Goal: Task Accomplishment & Management: Use online tool/utility

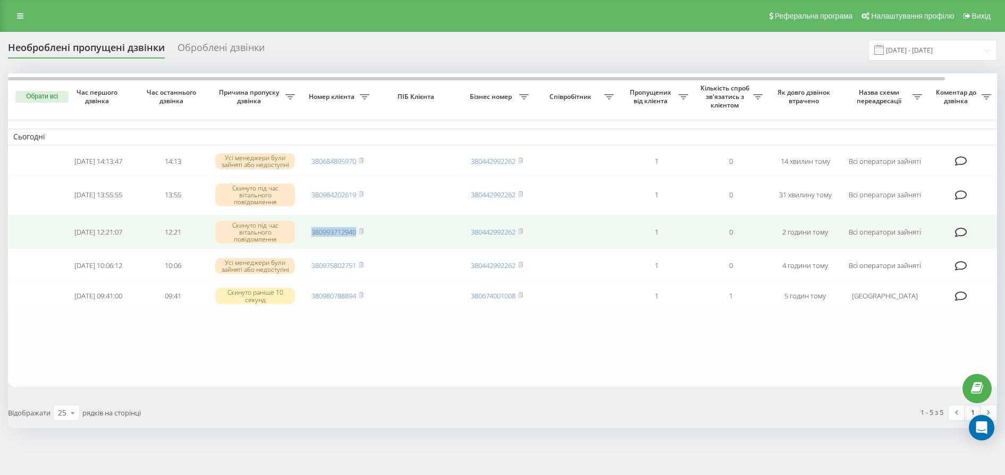
drag, startPoint x: 309, startPoint y: 229, endPoint x: 356, endPoint y: 235, distance: 47.7
click at [356, 235] on td "380993712940" at bounding box center [337, 231] width 74 height 35
copy link "380993712940"
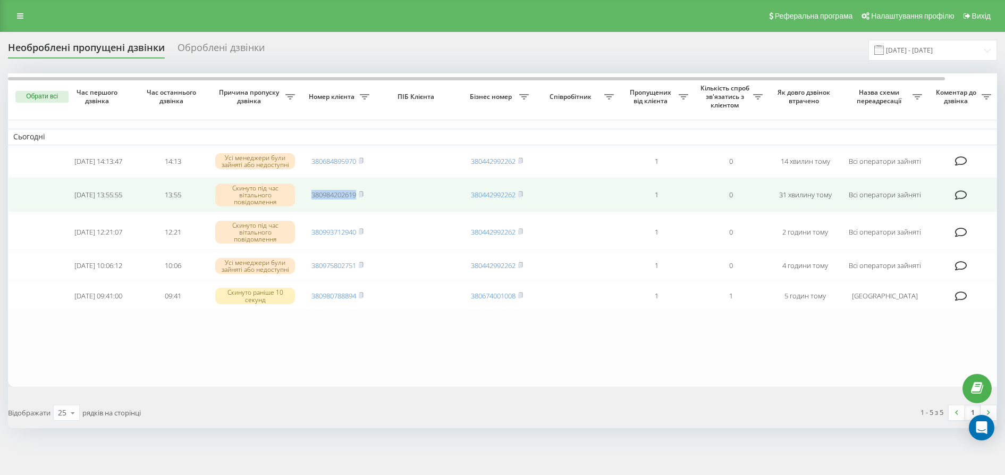
drag, startPoint x: 307, startPoint y: 190, endPoint x: 355, endPoint y: 196, distance: 48.1
click at [355, 196] on td "380984202619" at bounding box center [337, 194] width 74 height 35
copy link "380984202619"
